Goal: Information Seeking & Learning: Learn about a topic

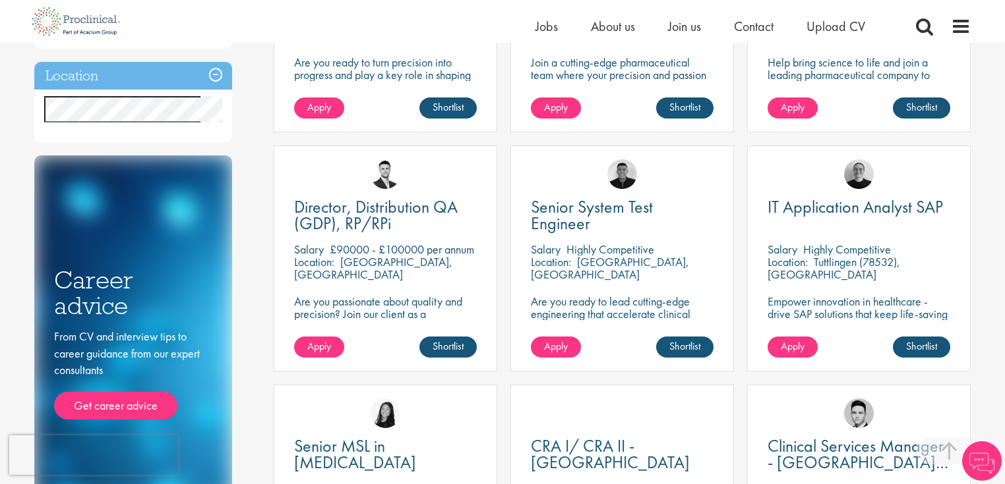
scroll to position [527, 0]
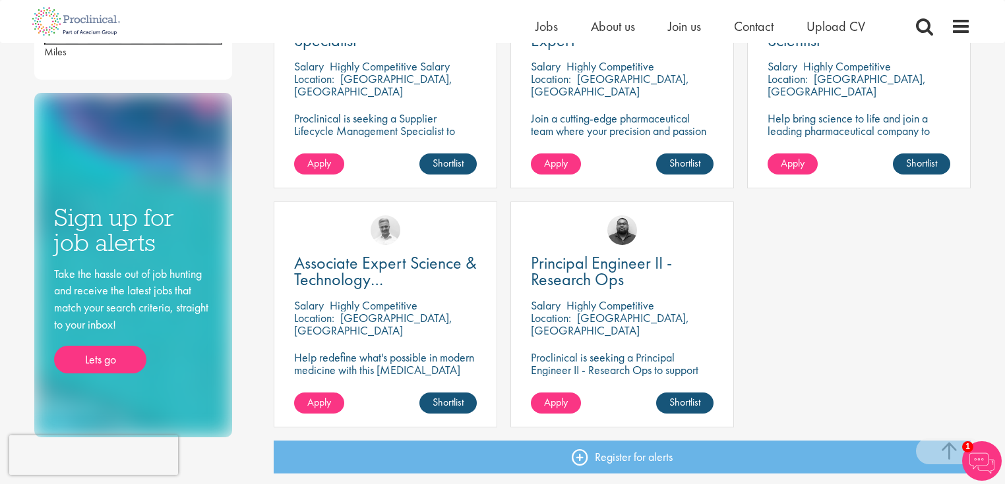
scroll to position [580, 0]
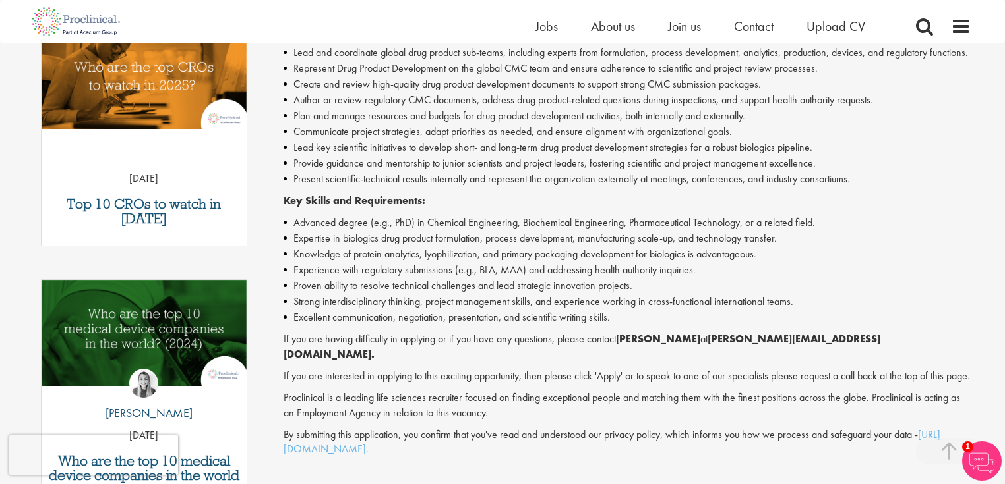
scroll to position [475, 0]
